Goal: Navigation & Orientation: Find specific page/section

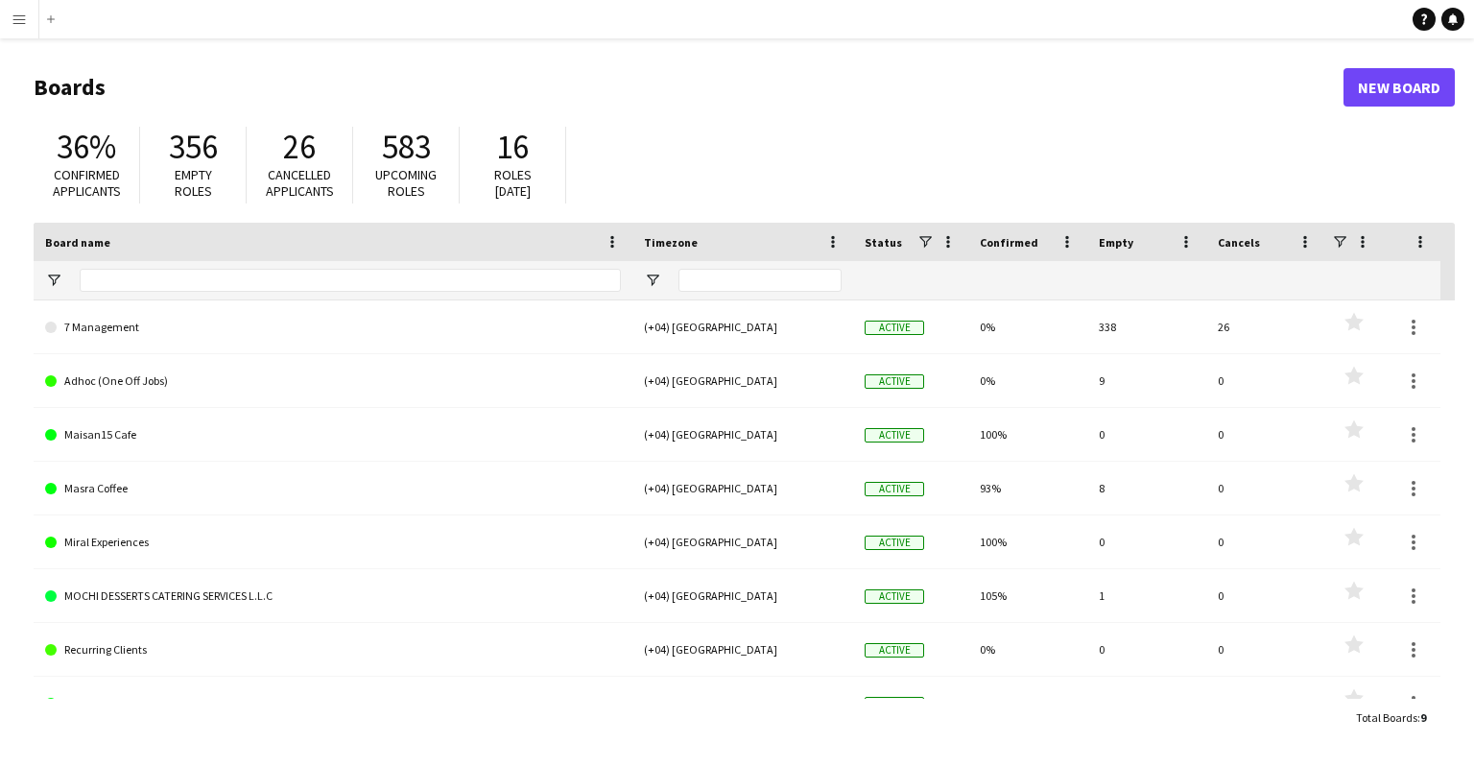
click at [12, 21] on app-icon "Menu" at bounding box center [19, 19] width 15 height 15
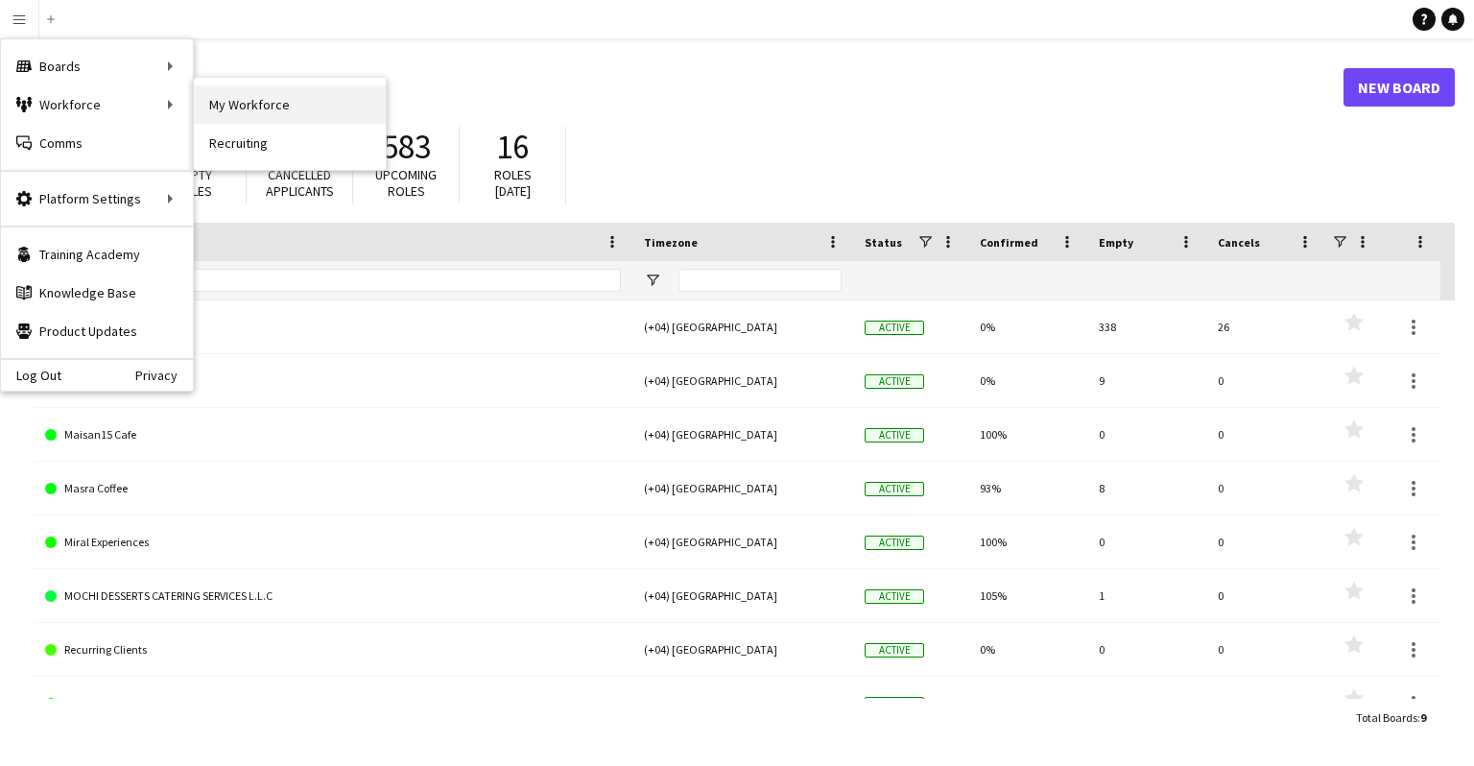
click at [237, 93] on link "My Workforce" at bounding box center [290, 104] width 192 height 38
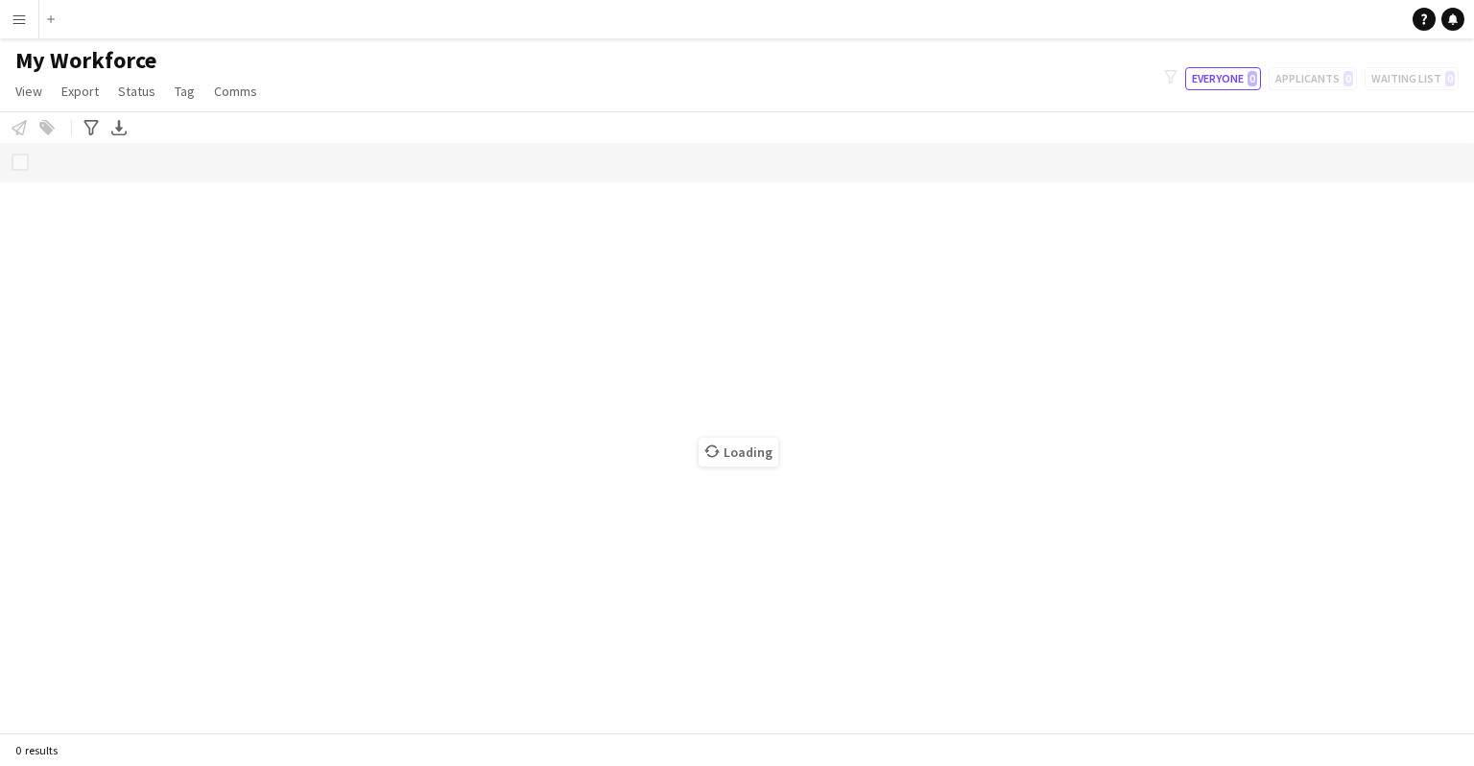
click at [19, 29] on button "Menu" at bounding box center [19, 19] width 38 height 38
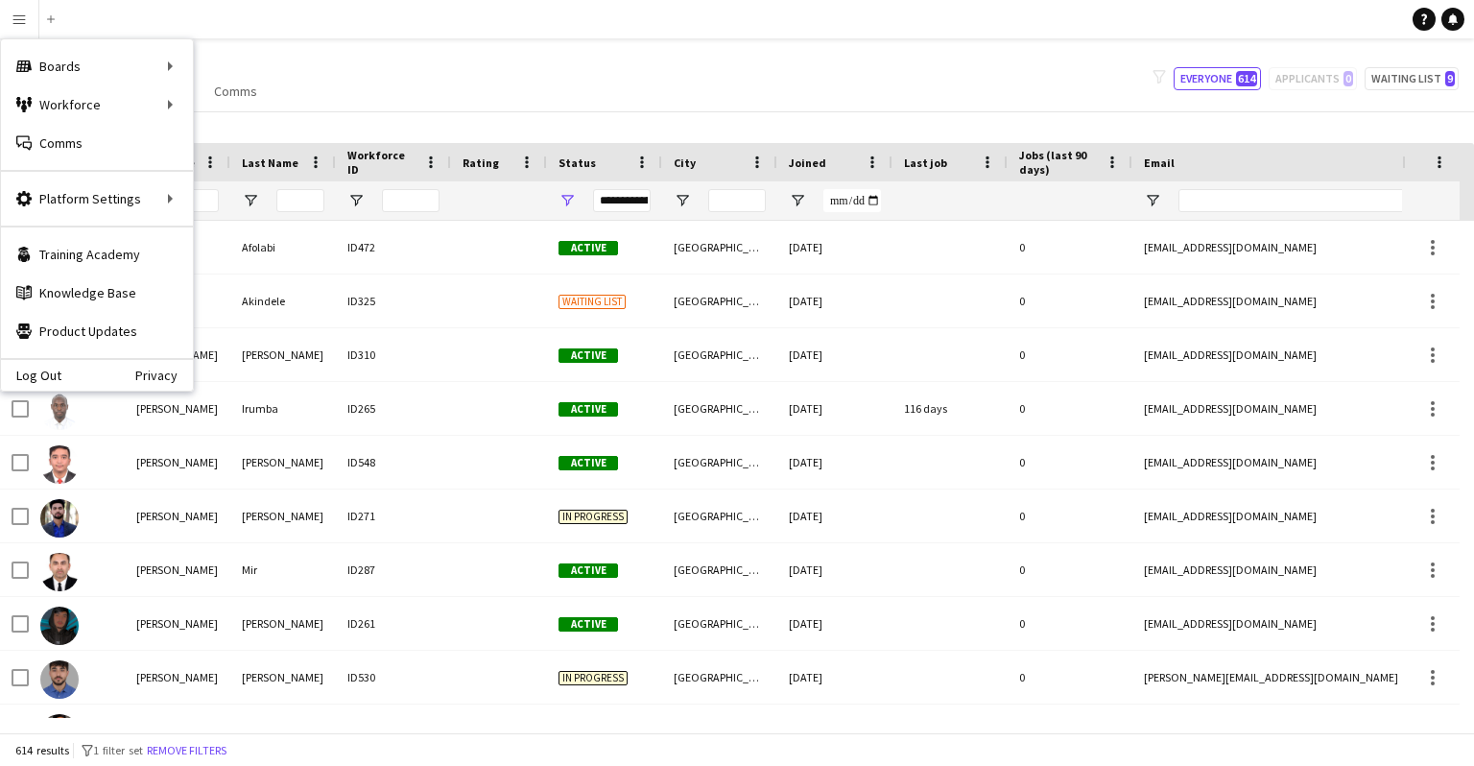
click at [566, 124] on div "Notify workforce Add to tag Select at least one crew to tag him or her. Advance…" at bounding box center [737, 127] width 1474 height 32
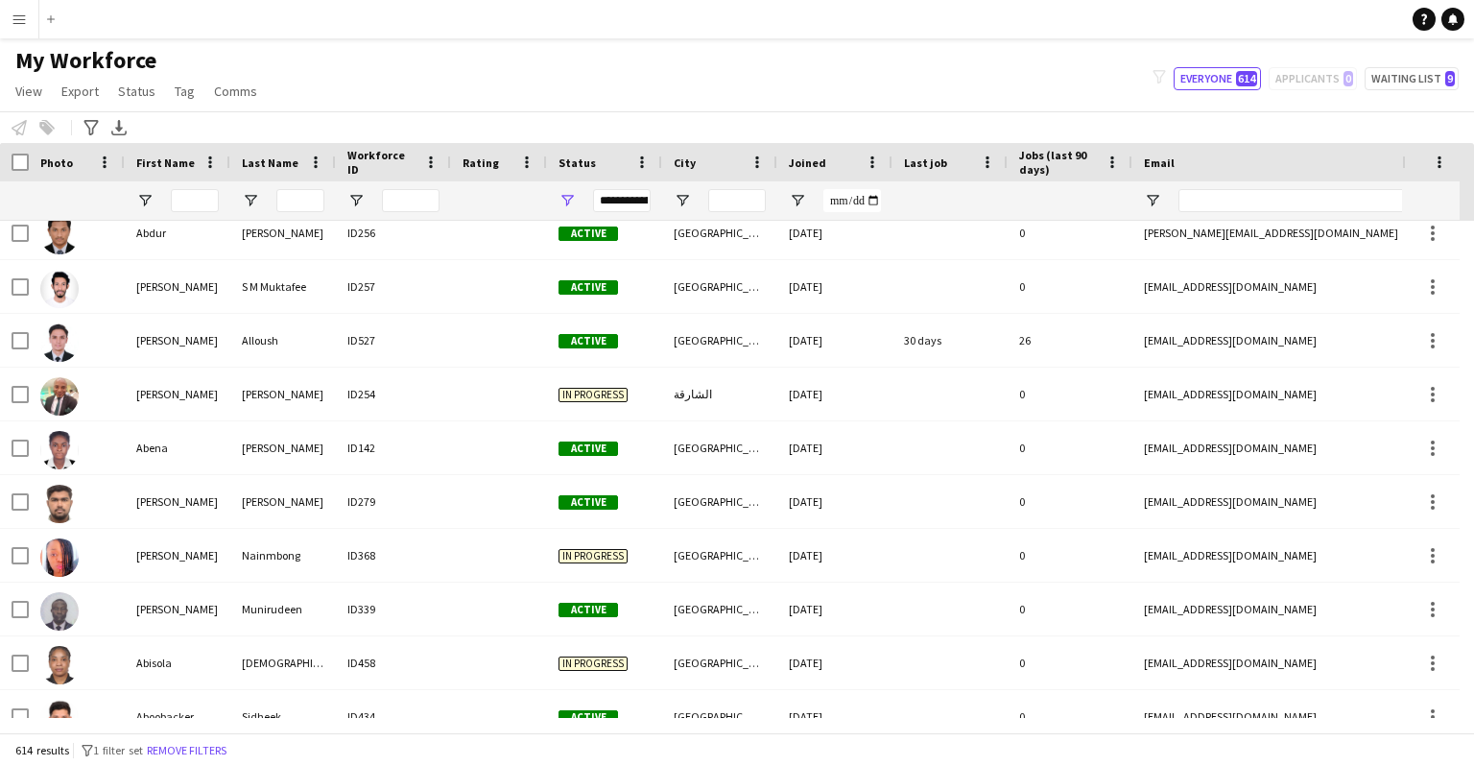
scroll to position [666, 0]
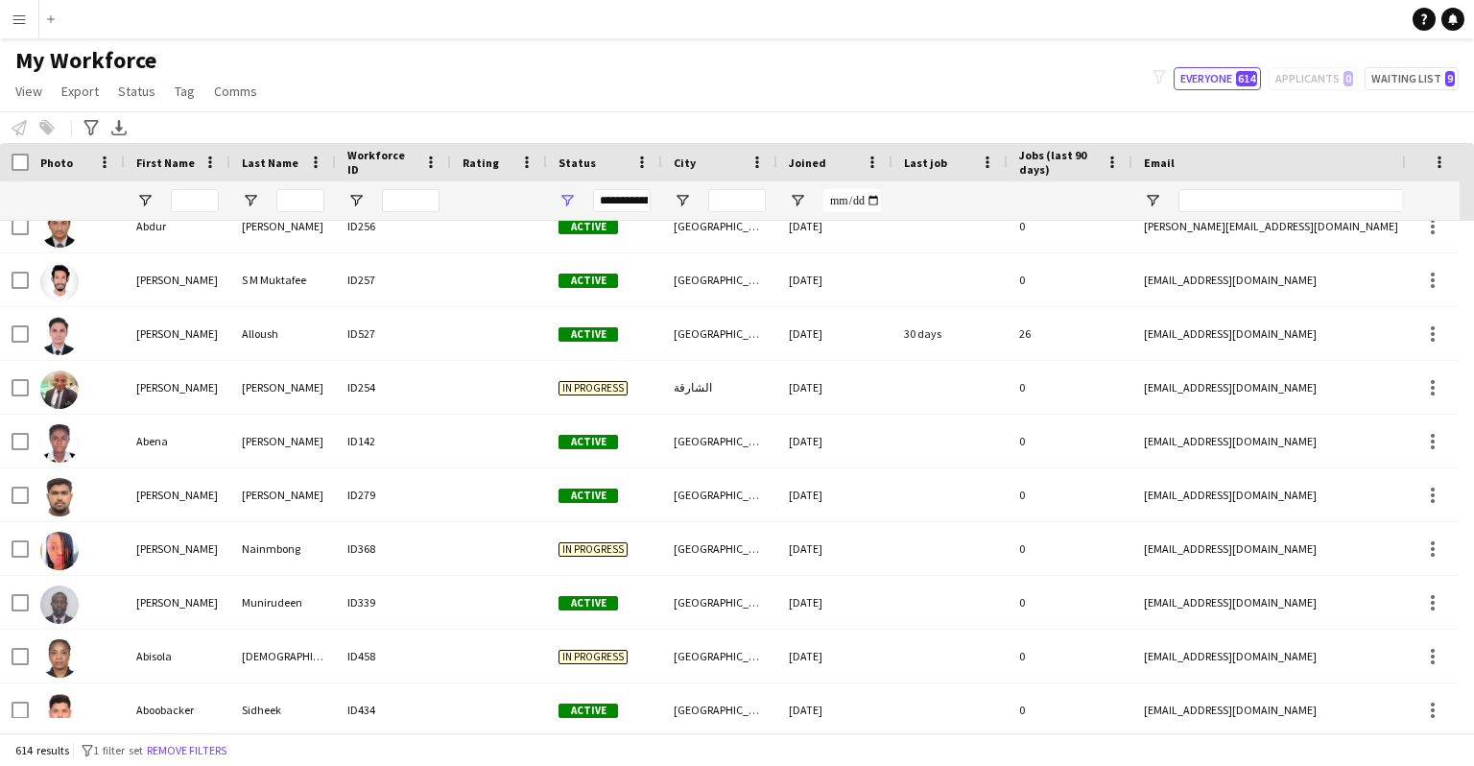
click at [628, 395] on div "In progress" at bounding box center [604, 387] width 115 height 53
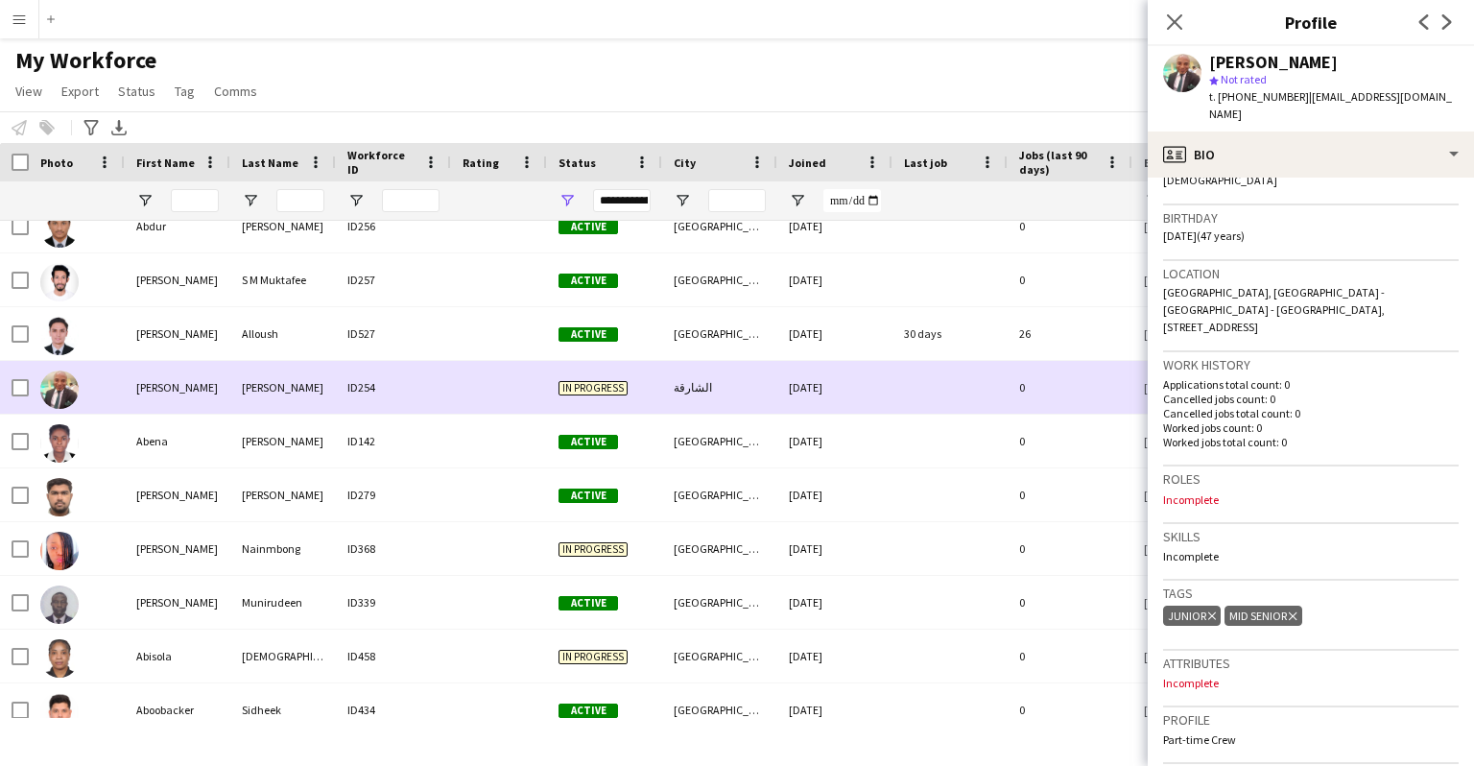
scroll to position [684, 0]
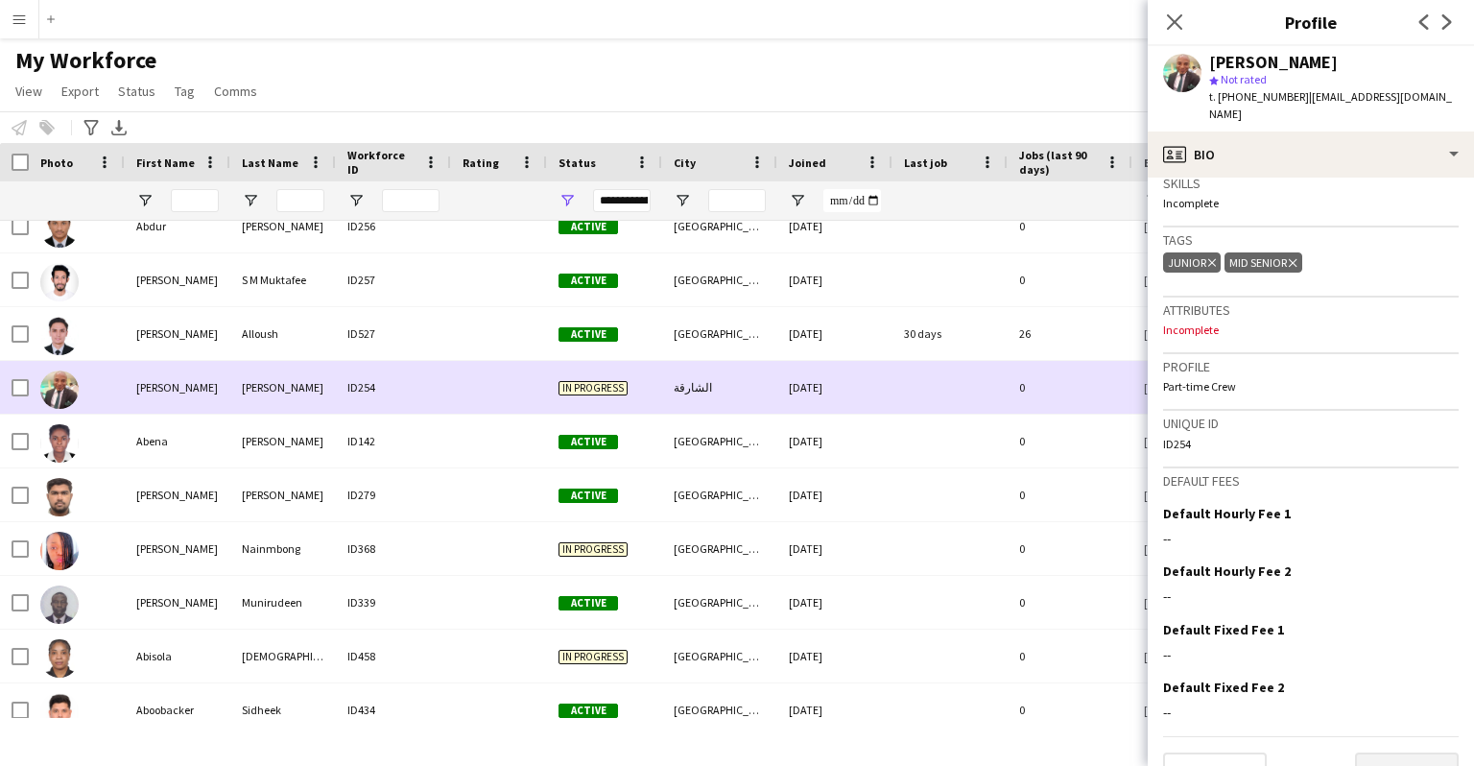
click at [948, 601] on button "Next" at bounding box center [1407, 771] width 104 height 38
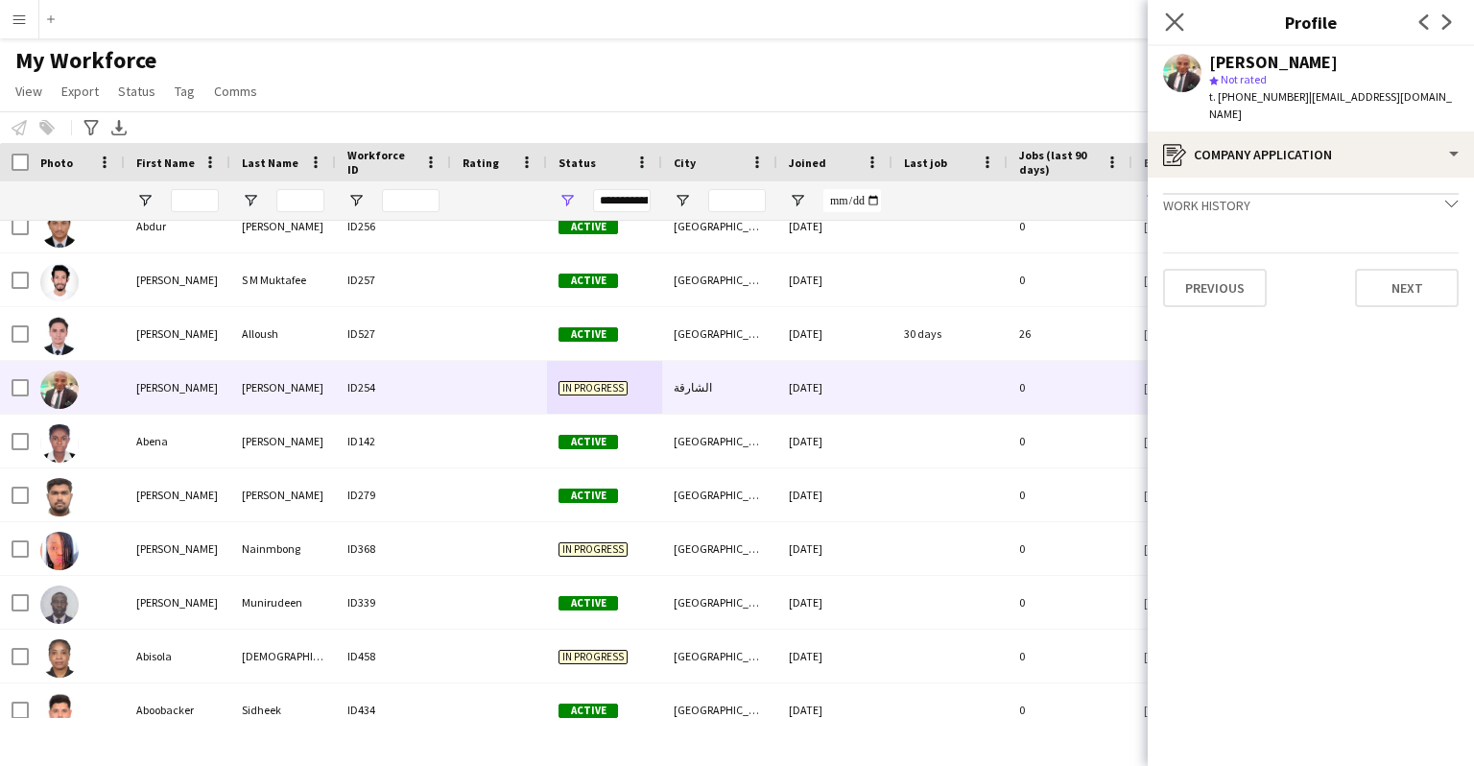
click at [948, 33] on app-icon "Close pop-in" at bounding box center [1175, 23] width 28 height 28
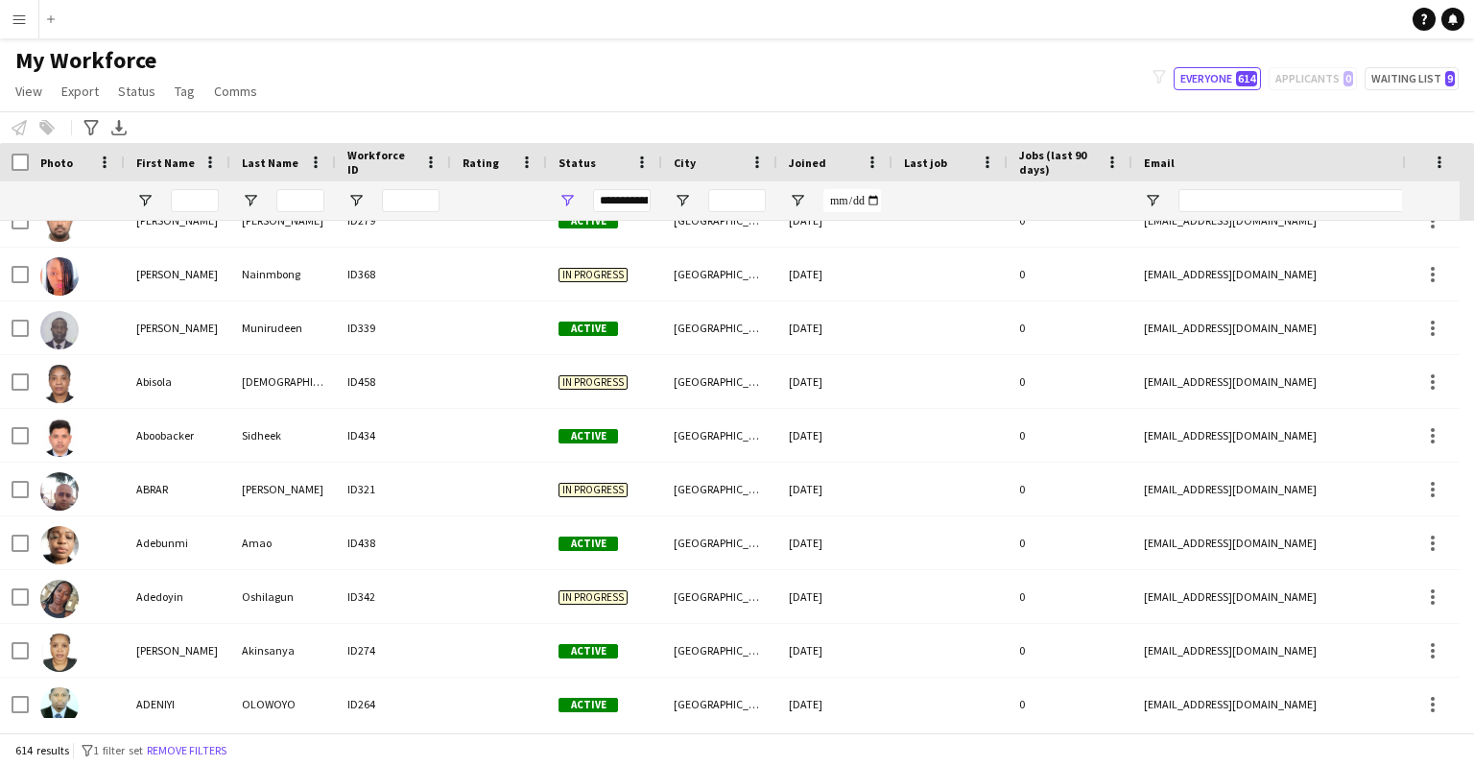
scroll to position [0, 0]
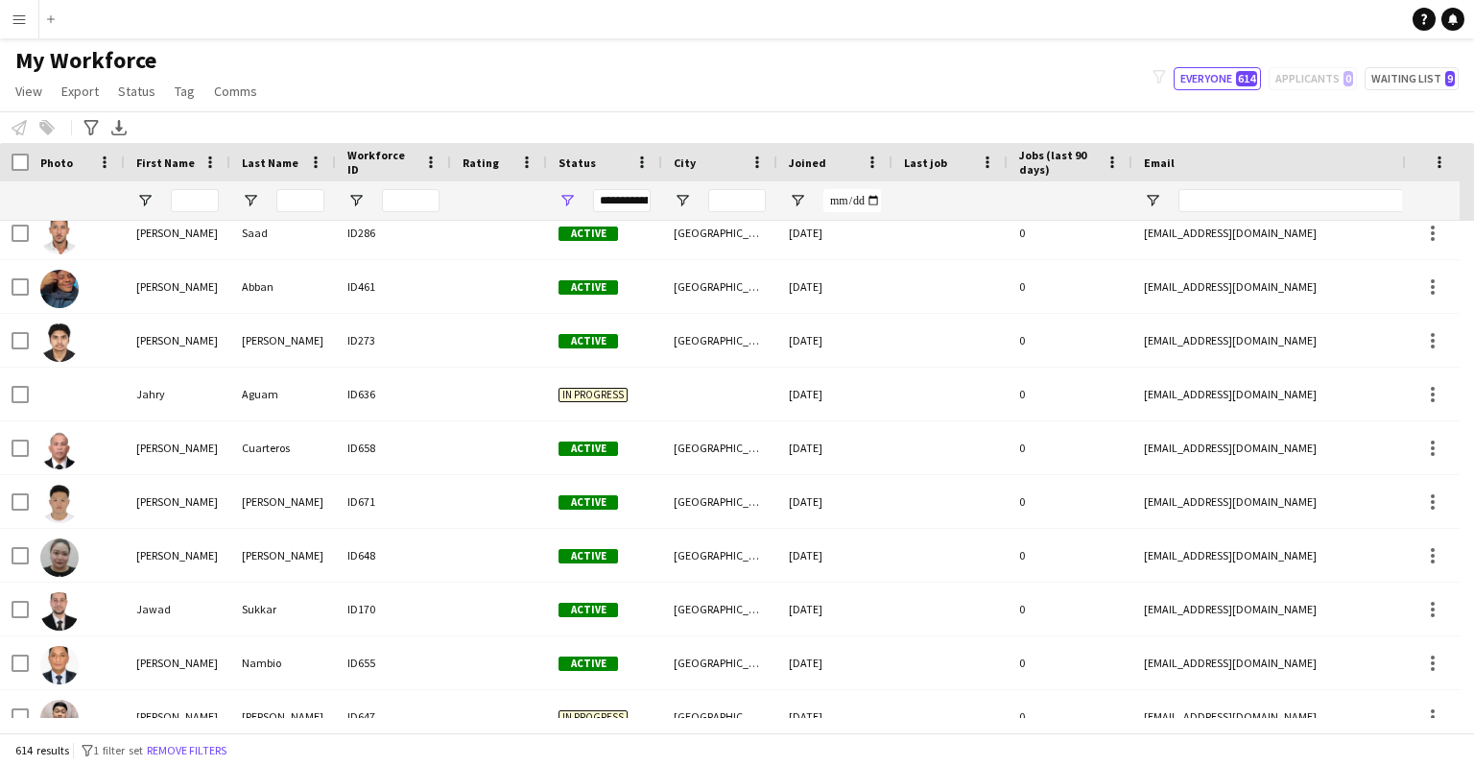
click at [575, 549] on span "Active" at bounding box center [587, 556] width 59 height 14
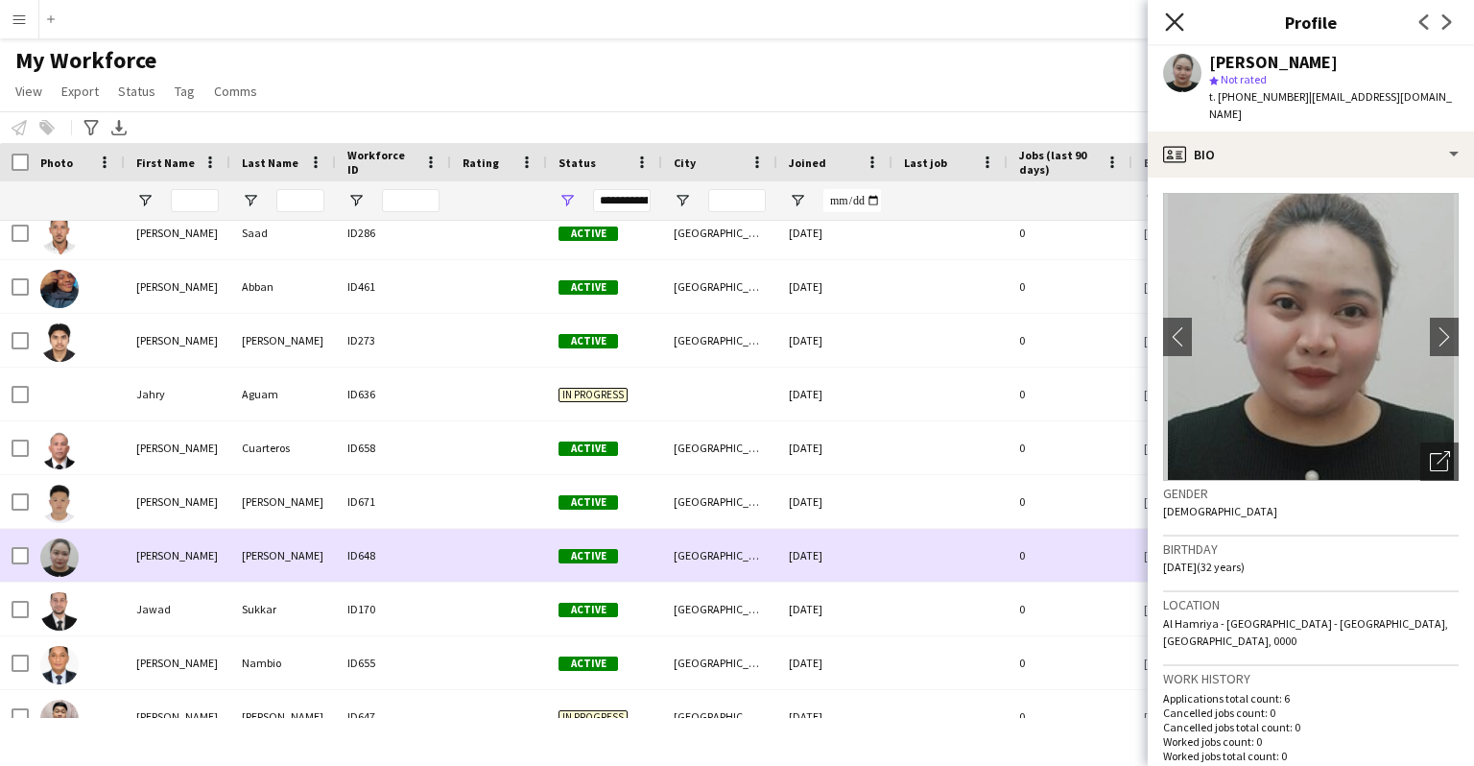
click at [948, 23] on icon "Close pop-in" at bounding box center [1174, 21] width 18 height 18
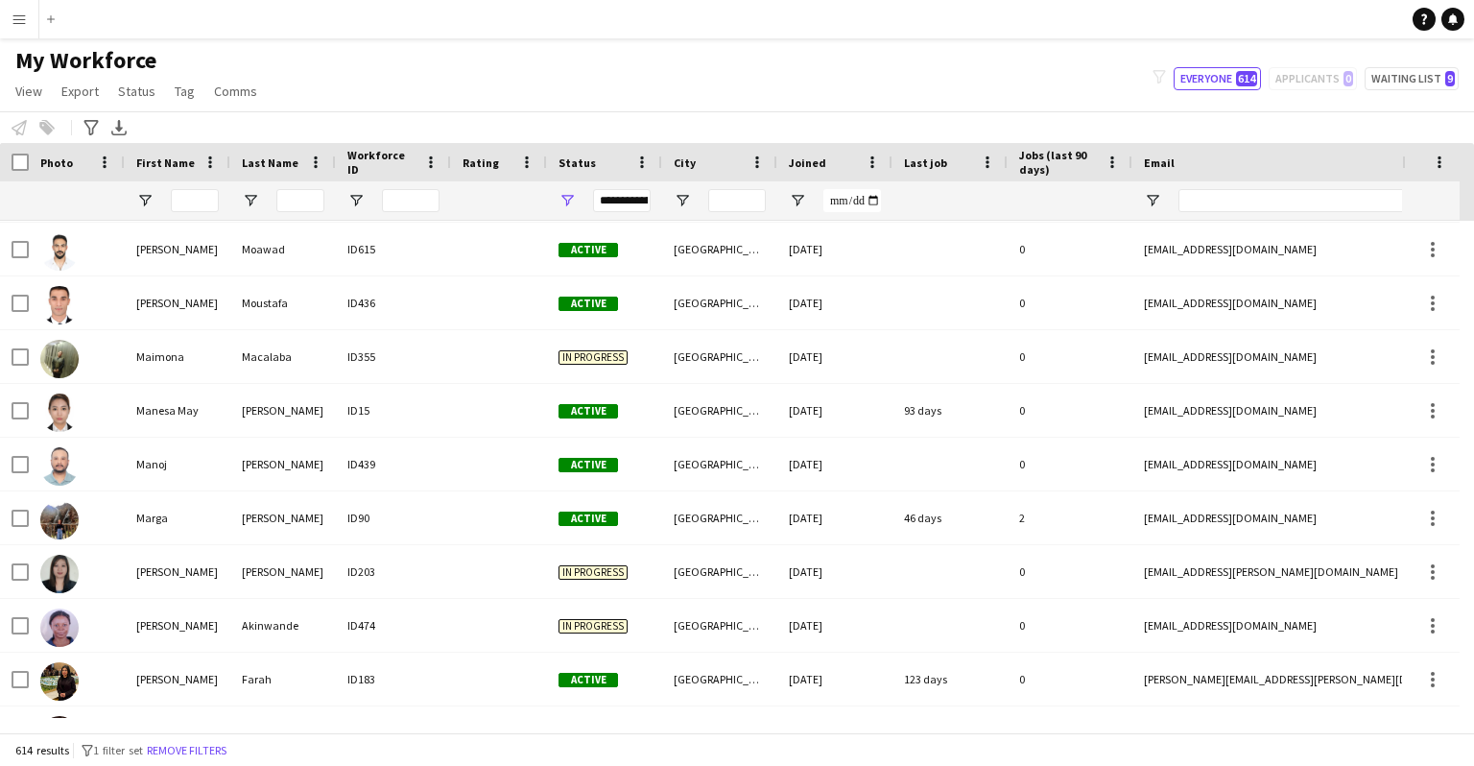
click at [16, 27] on button "Menu" at bounding box center [19, 19] width 38 height 38
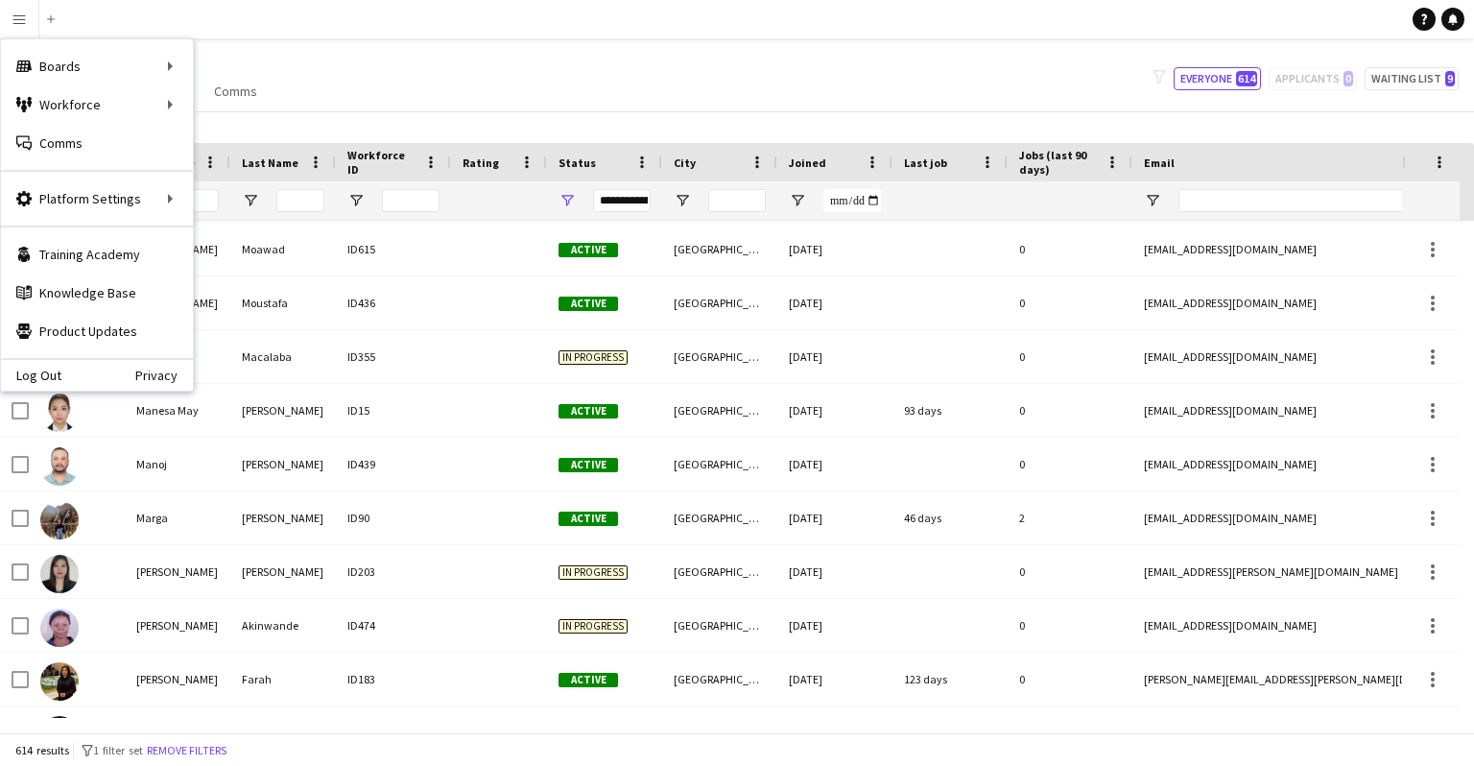
click at [113, 66] on div "Boards Boards" at bounding box center [97, 66] width 192 height 38
click at [292, 54] on link "Boards" at bounding box center [290, 66] width 192 height 38
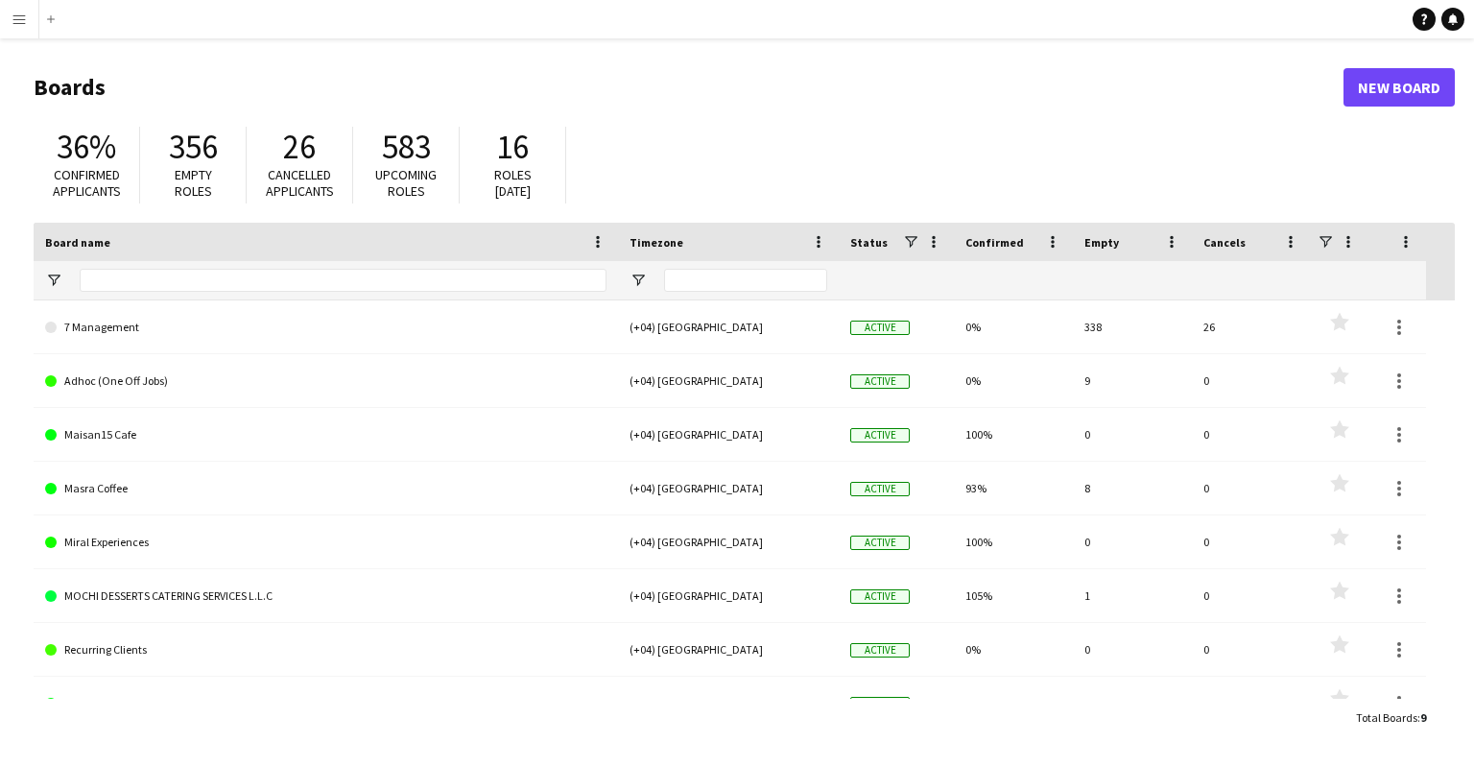
click at [101, 388] on link "Adhoc (One Off Jobs)" at bounding box center [325, 381] width 561 height 54
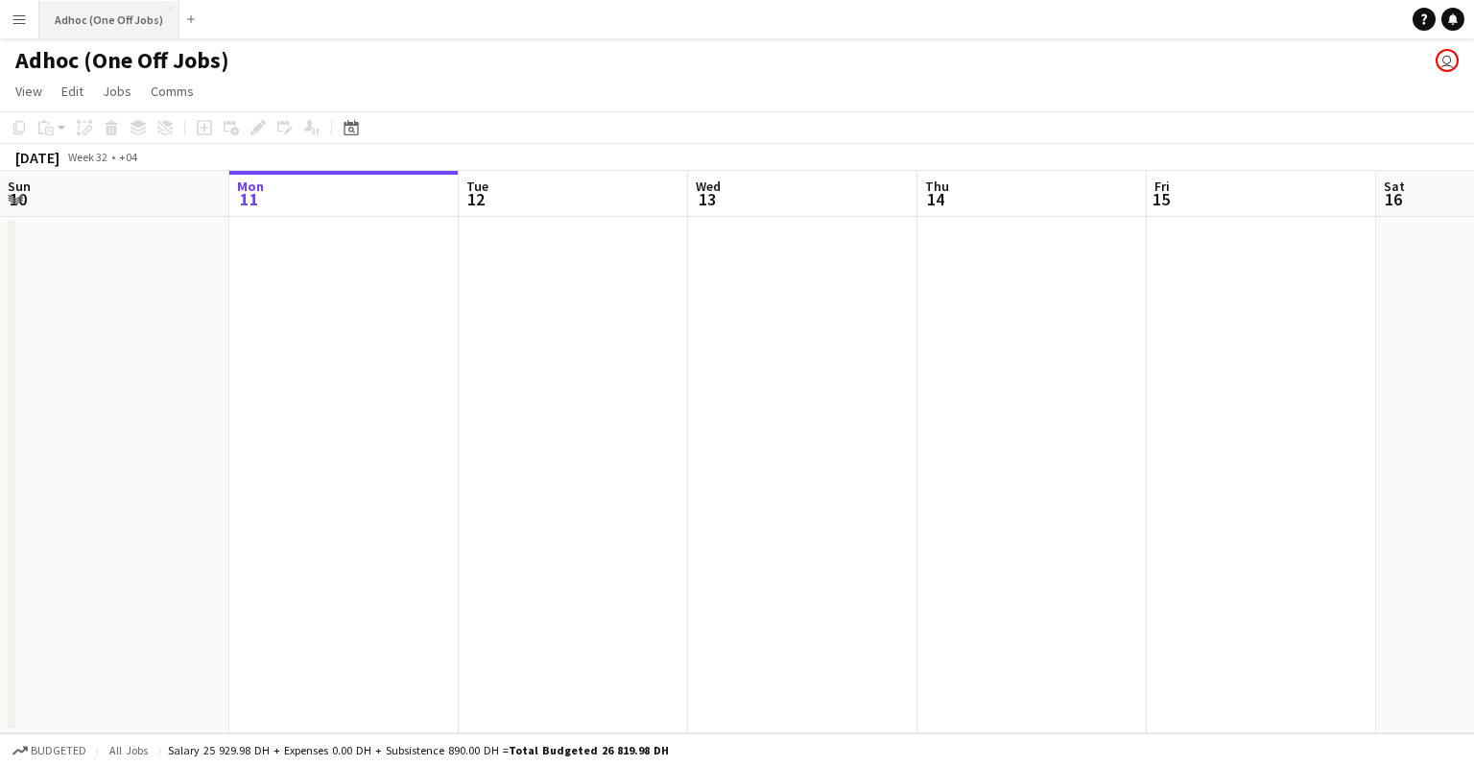
click at [173, 23] on button "Adhoc (One Off Jobs) Close" at bounding box center [109, 19] width 140 height 37
click at [169, 5] on app-icon "Close" at bounding box center [171, 9] width 8 height 8
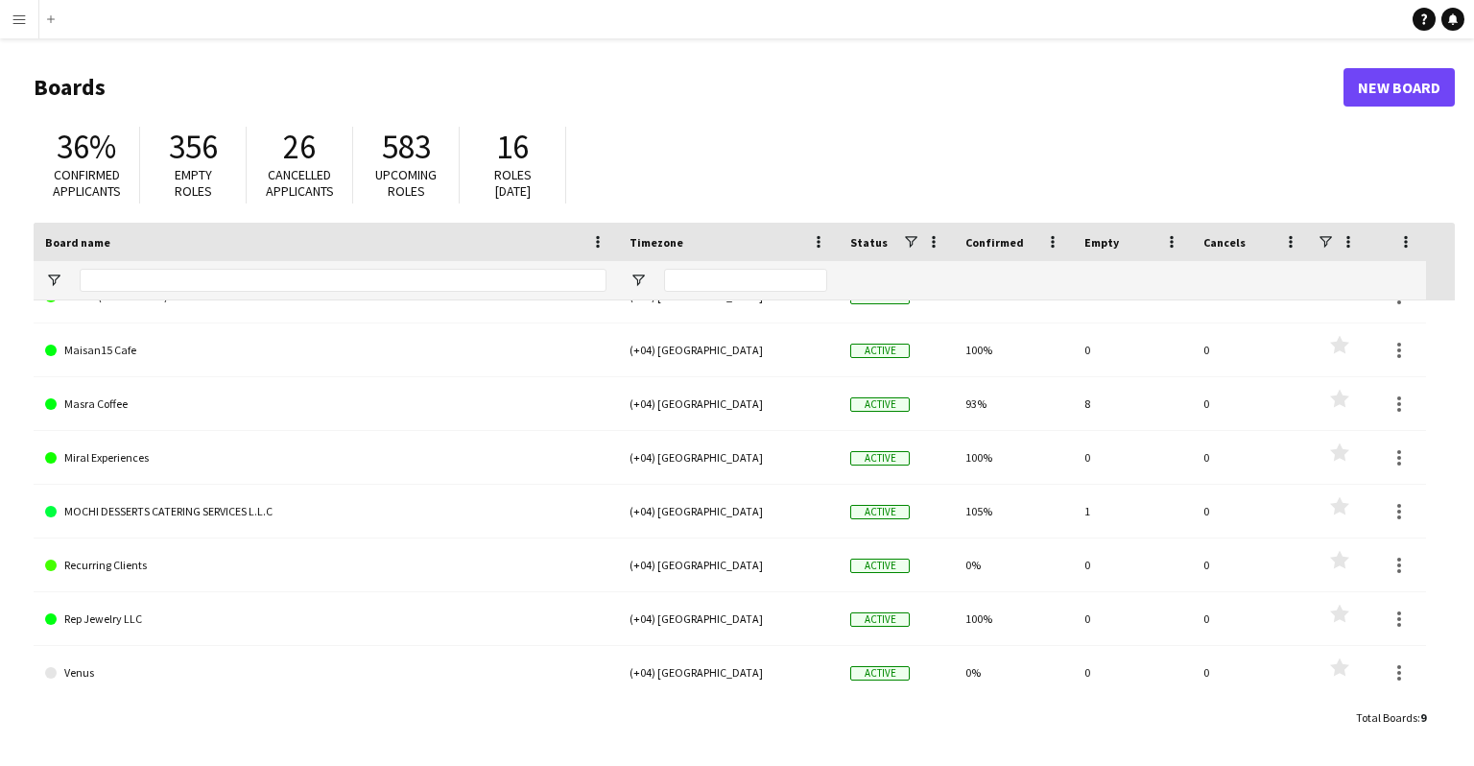
click at [88, 409] on link "Masra Coffee" at bounding box center [325, 404] width 561 height 54
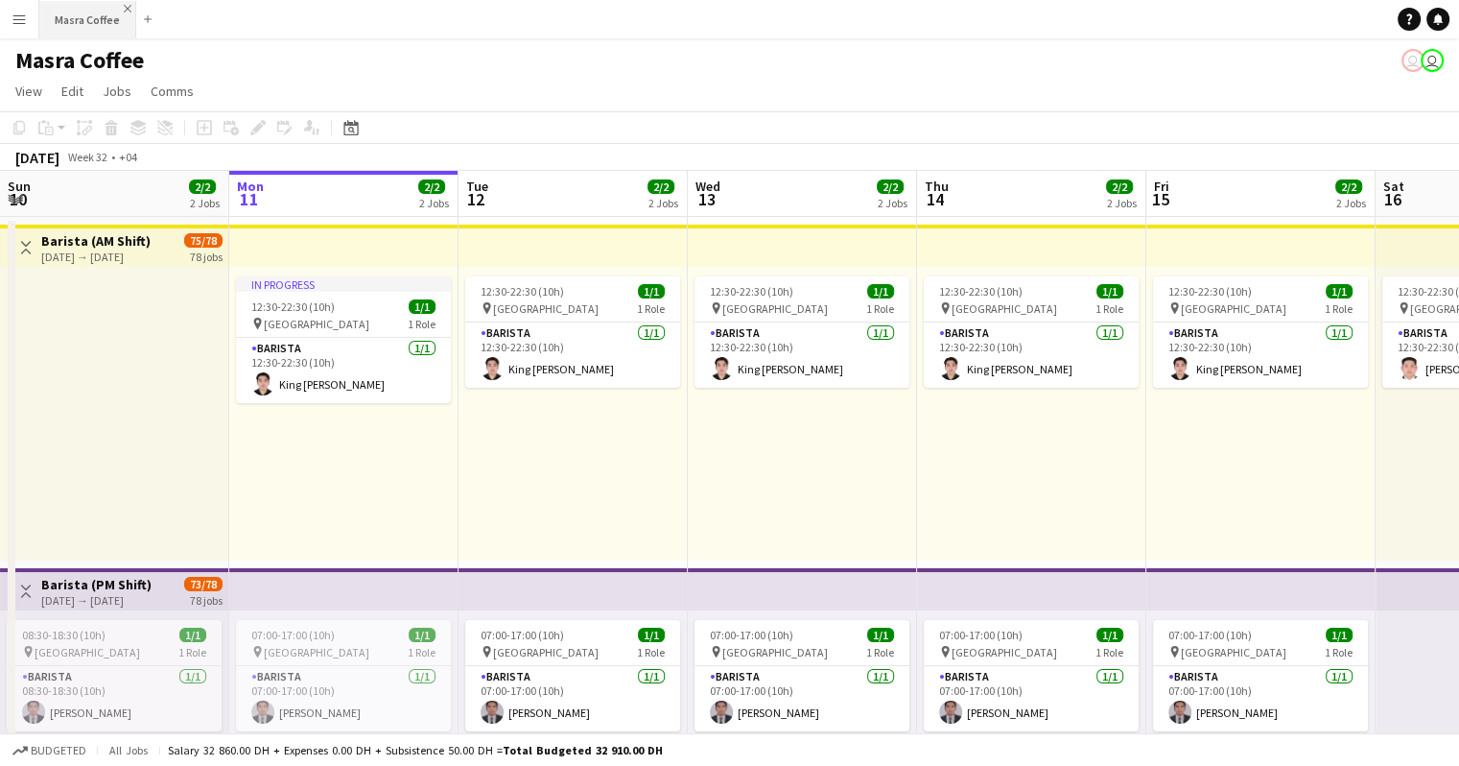
click at [125, 8] on app-icon "Close" at bounding box center [128, 9] width 8 height 8
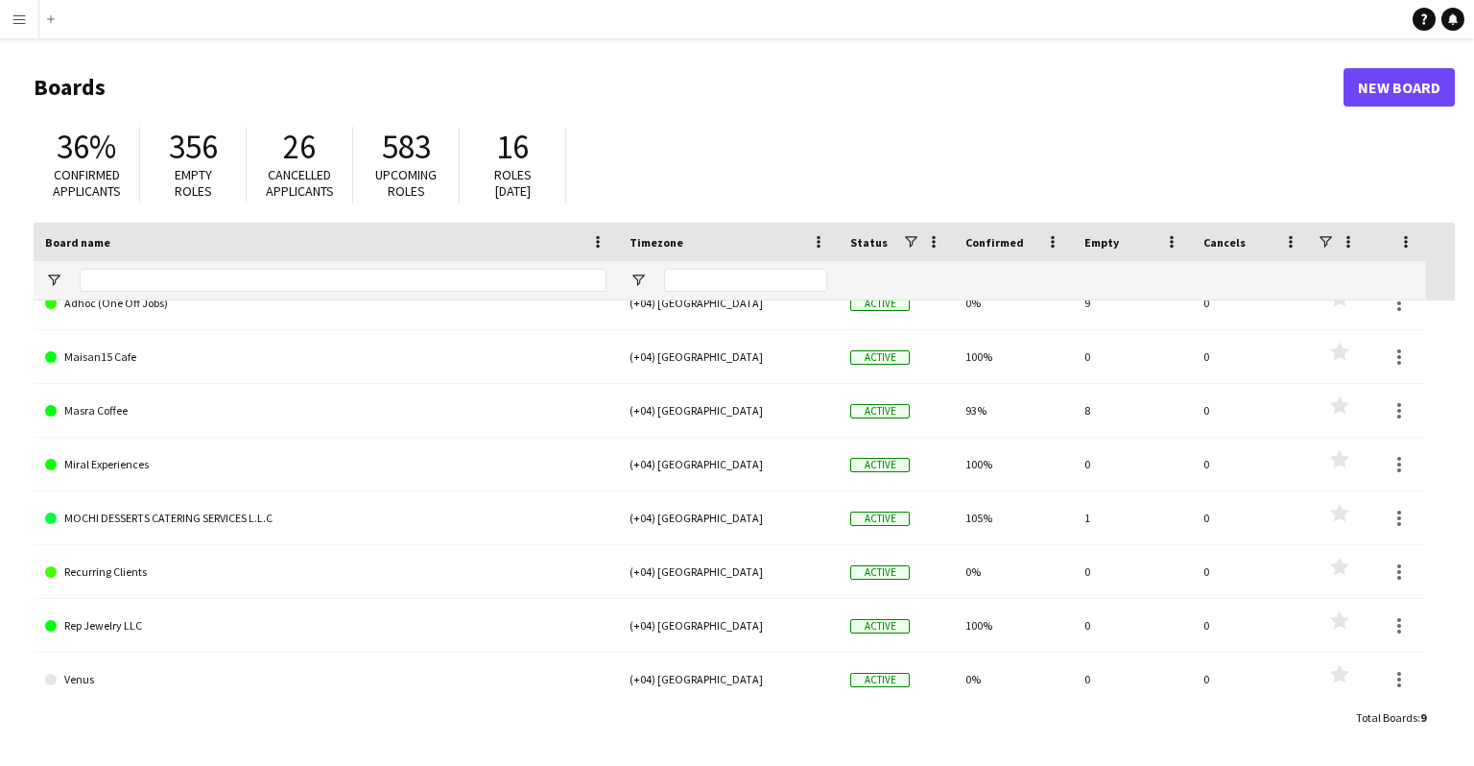
scroll to position [84, 0]
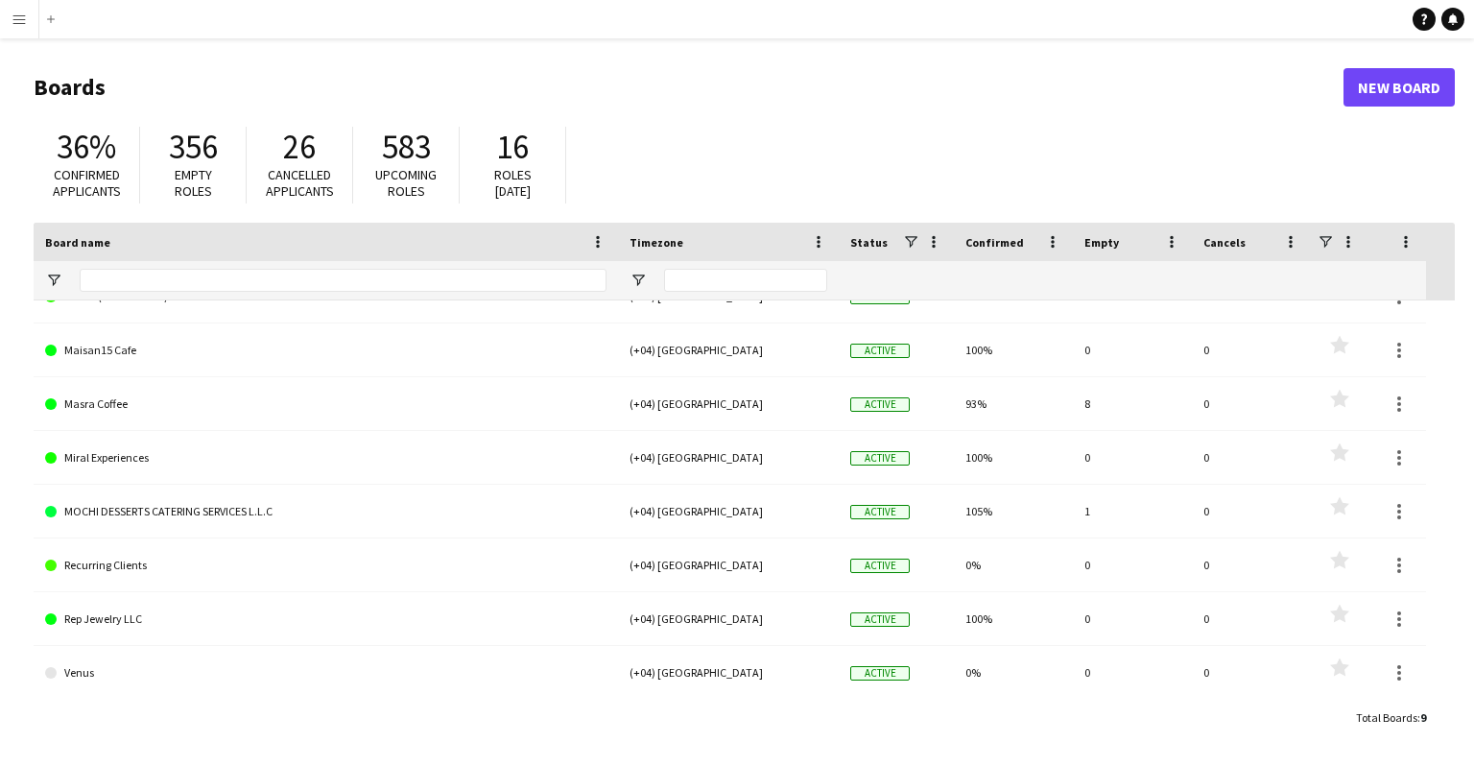
click at [19, 37] on button "Menu" at bounding box center [19, 19] width 38 height 38
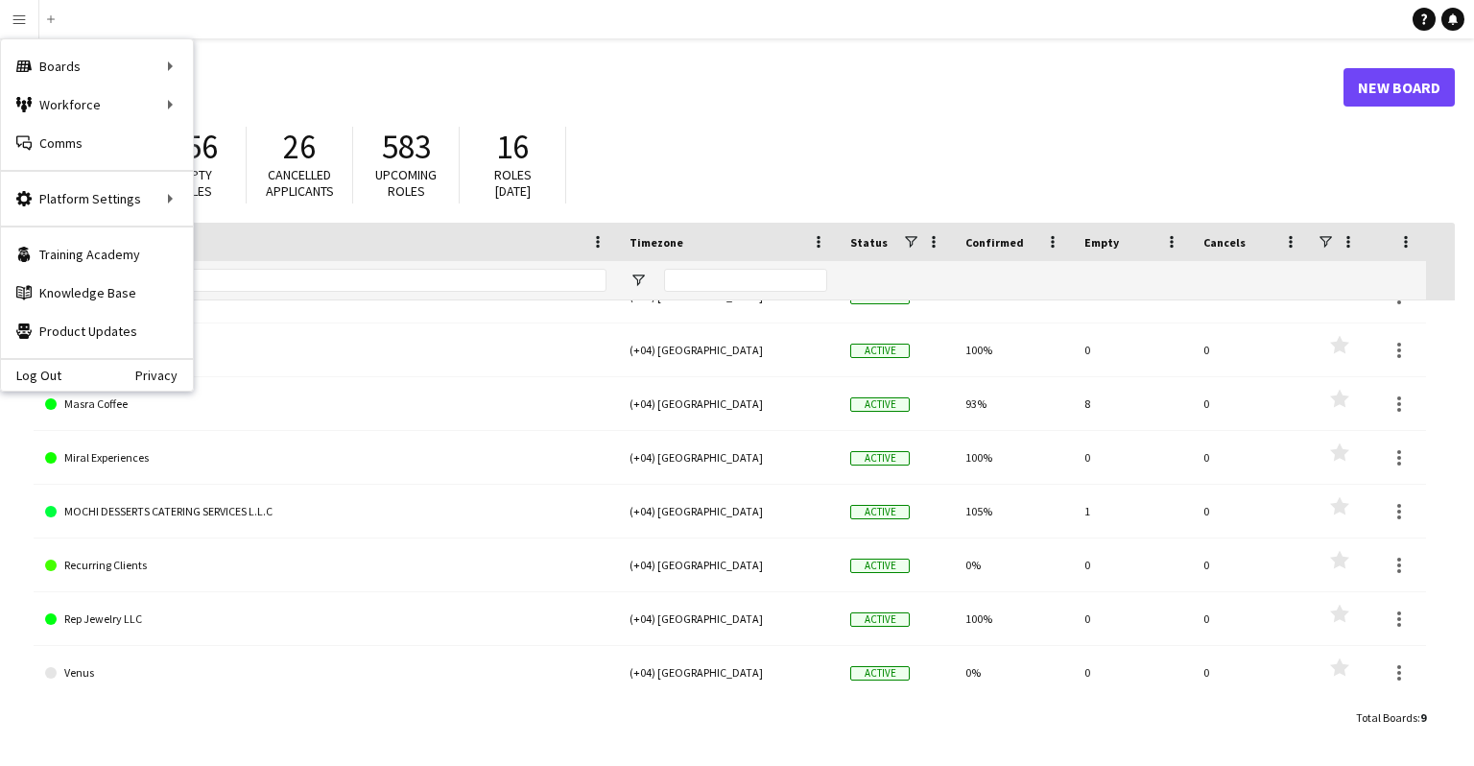
click at [336, 76] on h1 "Boards" at bounding box center [689, 87] width 1310 height 29
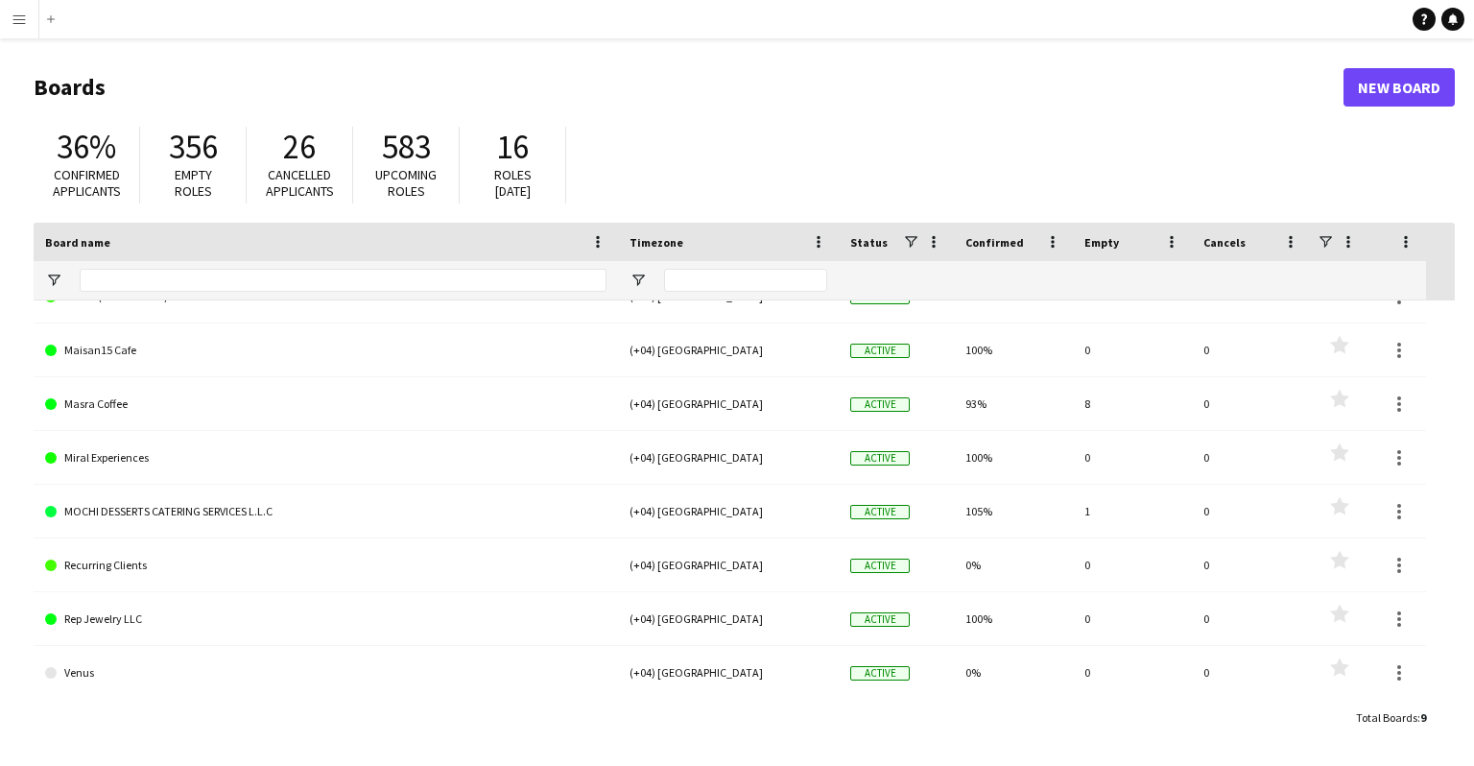
scroll to position [0, 0]
